Goal: Find specific page/section: Find specific page/section

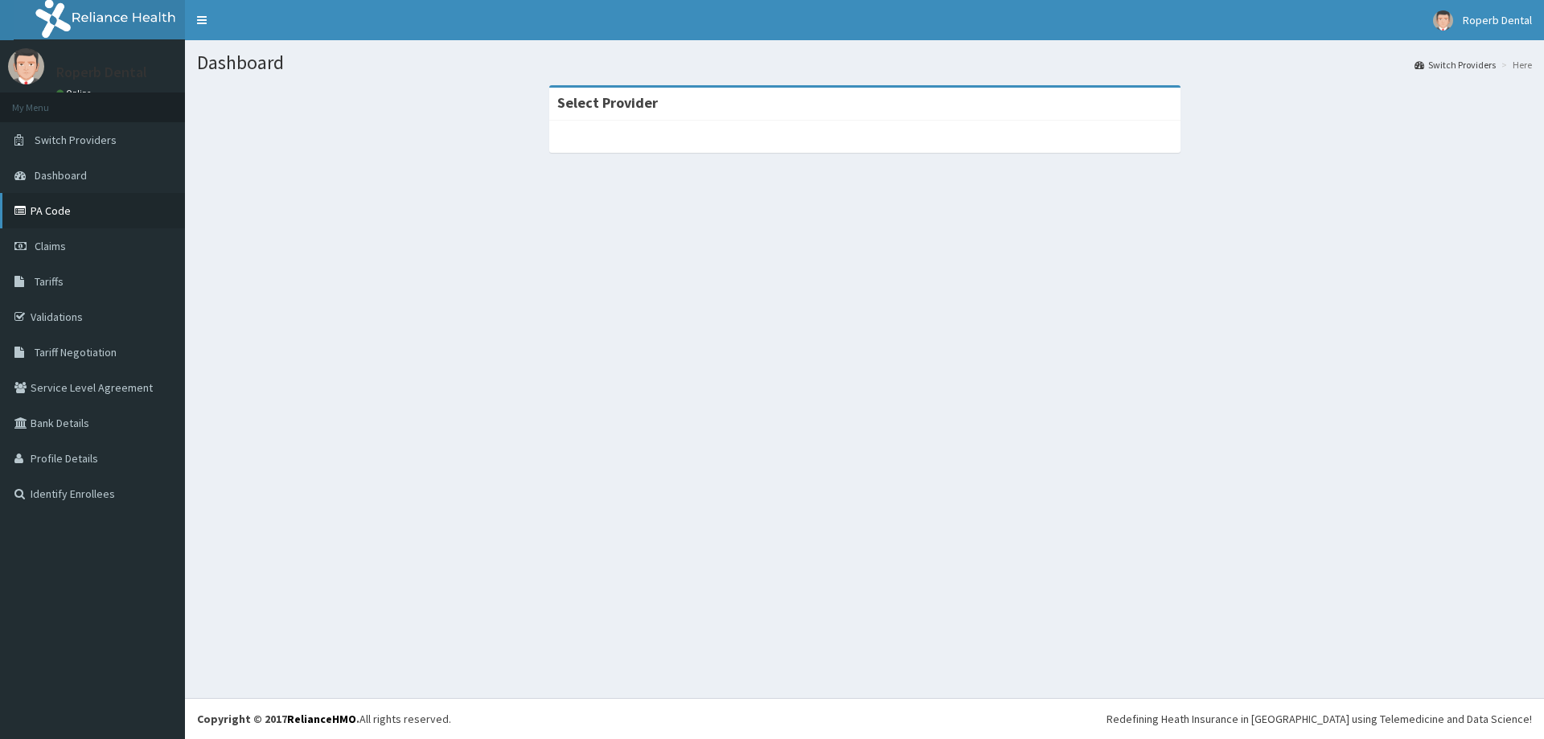
click at [75, 207] on link "PA Code" at bounding box center [92, 210] width 185 height 35
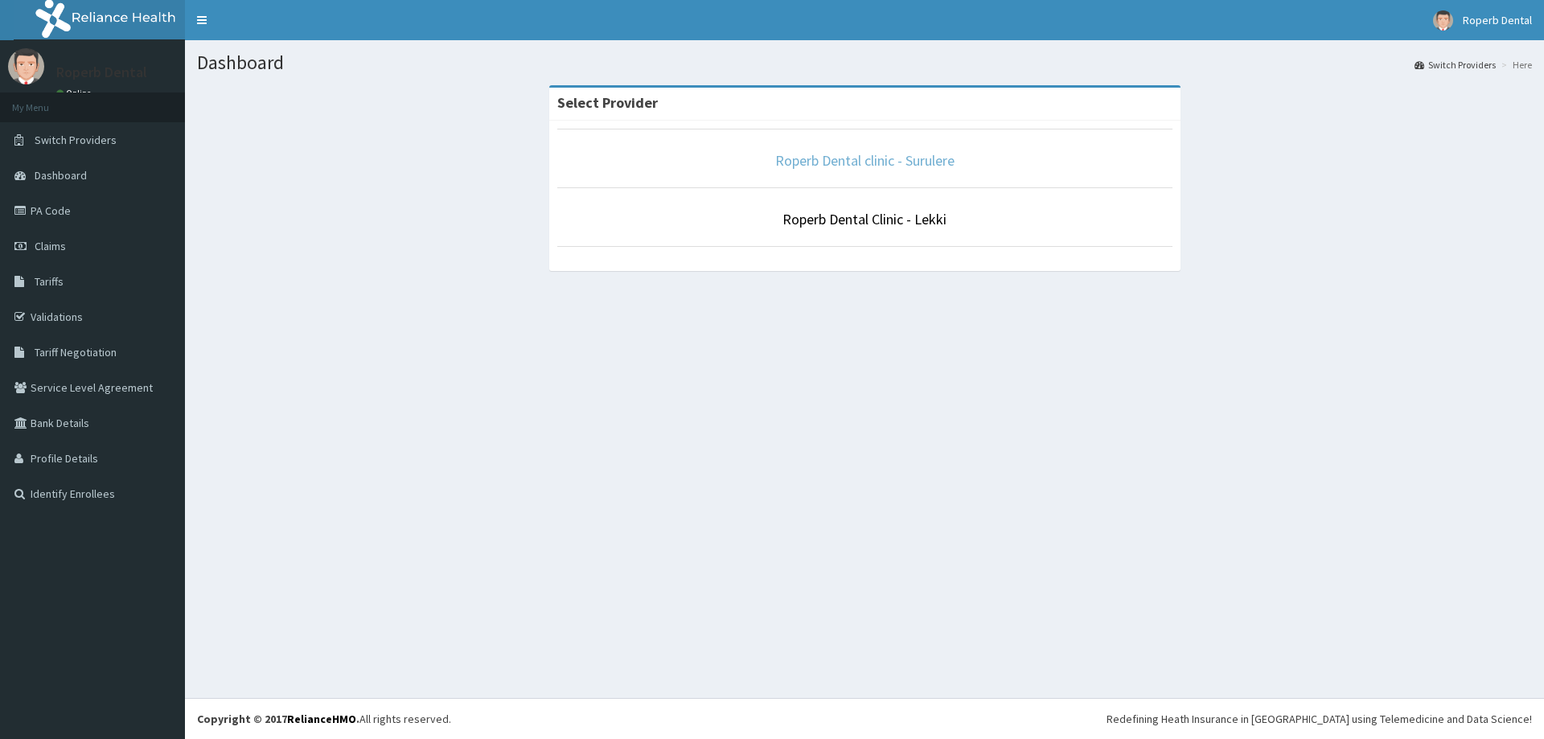
click at [837, 165] on link "Roperb Dental clinic - Surulere" at bounding box center [864, 160] width 179 height 18
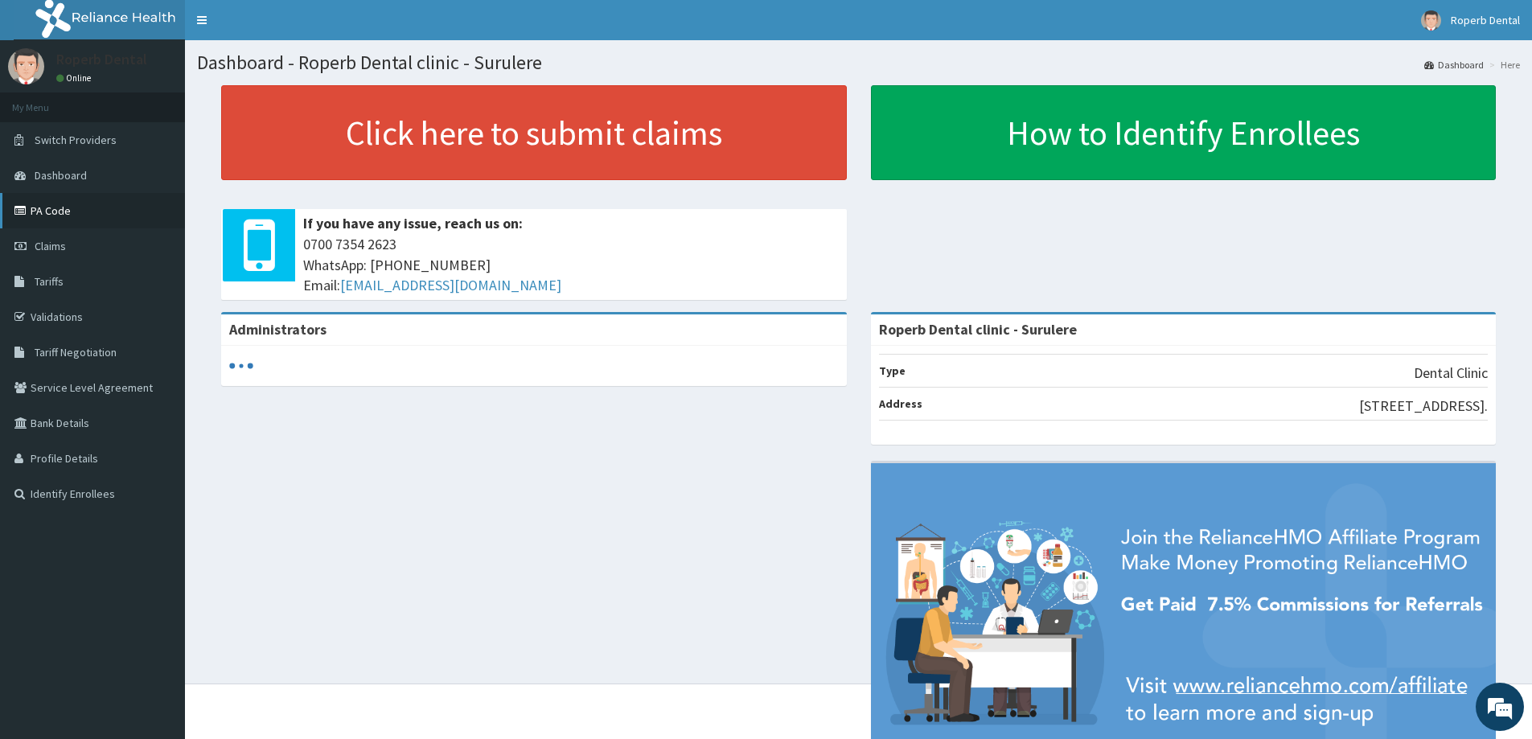
click at [68, 217] on link "PA Code" at bounding box center [92, 210] width 185 height 35
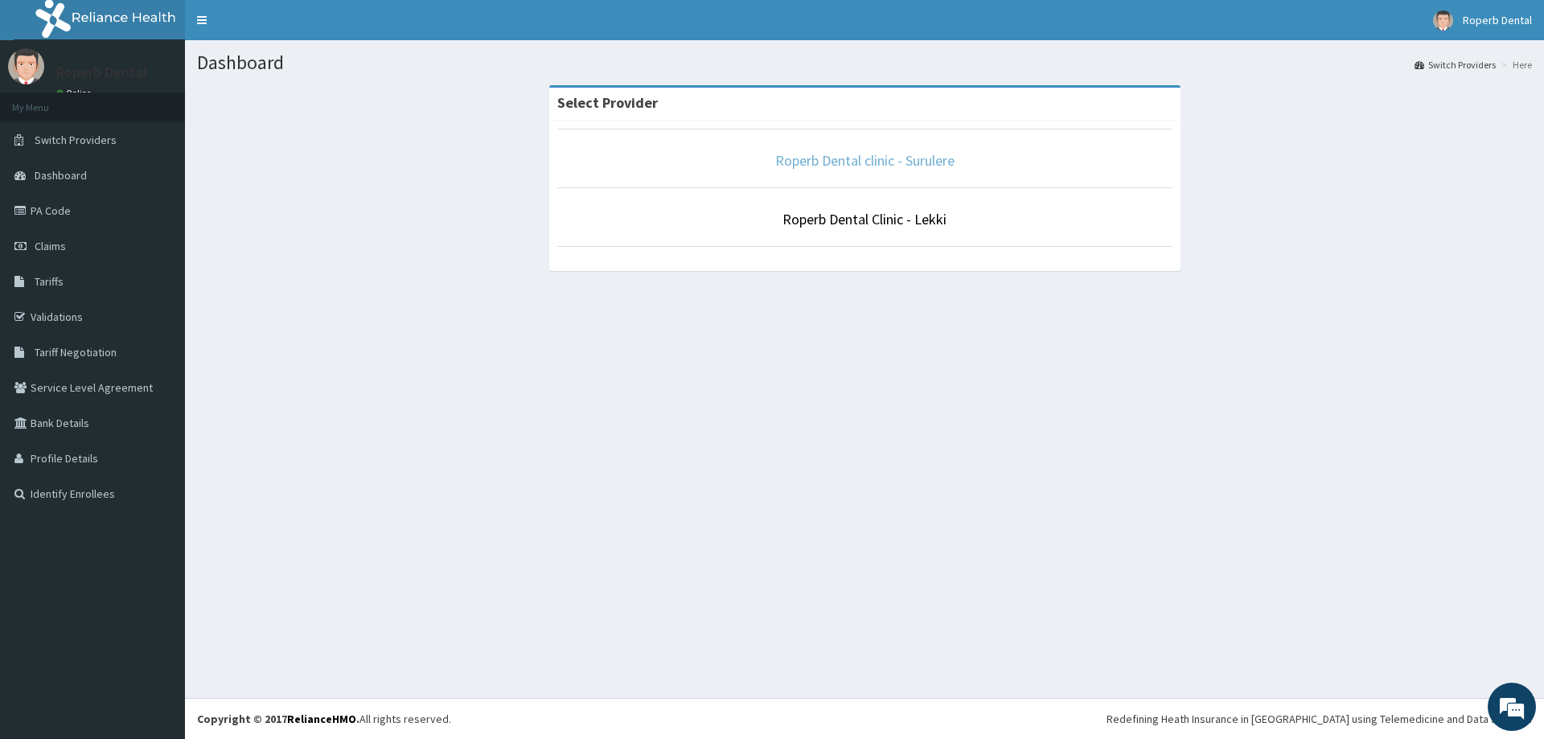
click at [833, 162] on link "Roperb Dental clinic - Surulere" at bounding box center [864, 160] width 179 height 18
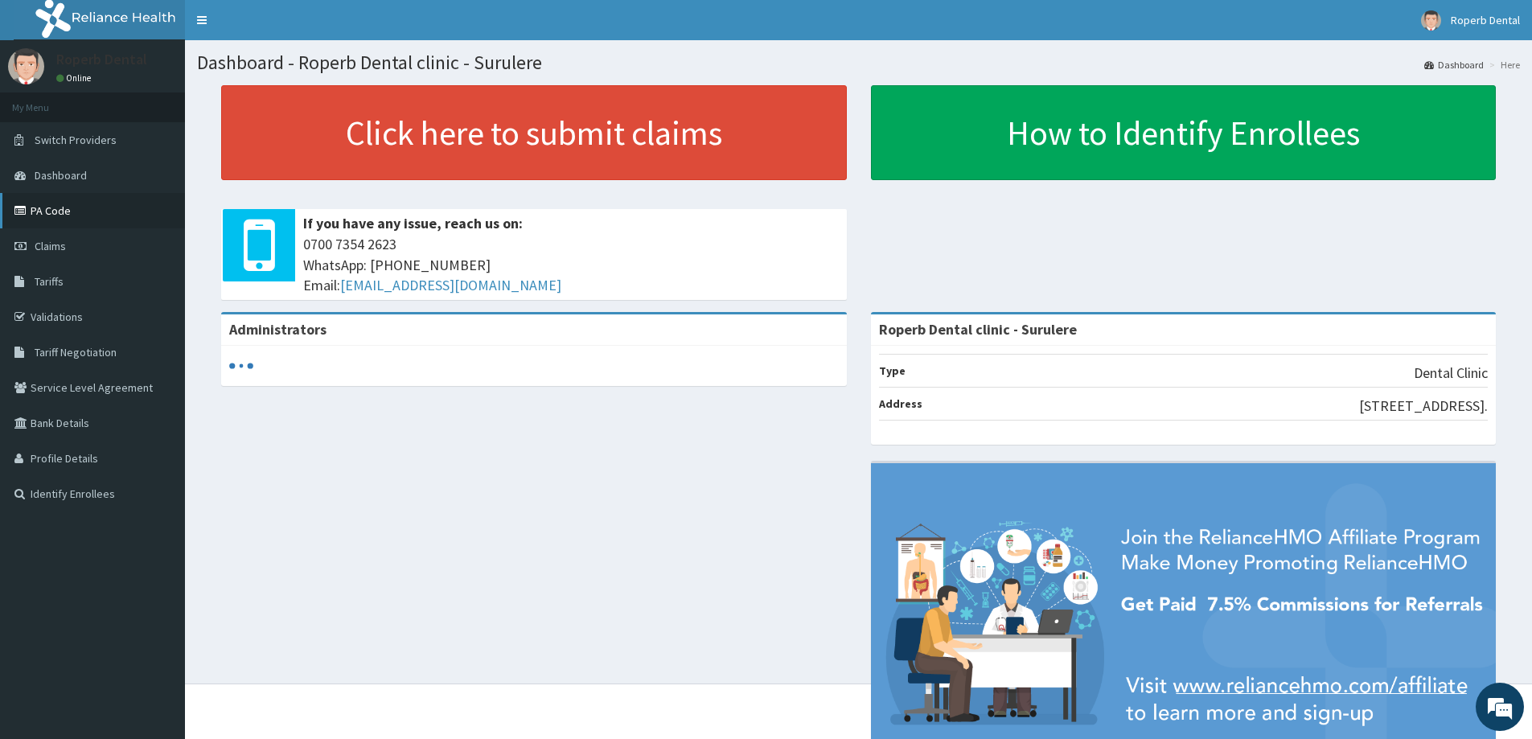
click at [63, 211] on link "PA Code" at bounding box center [92, 210] width 185 height 35
